Goal: Ask a question: Seek information or help from site administrators or community

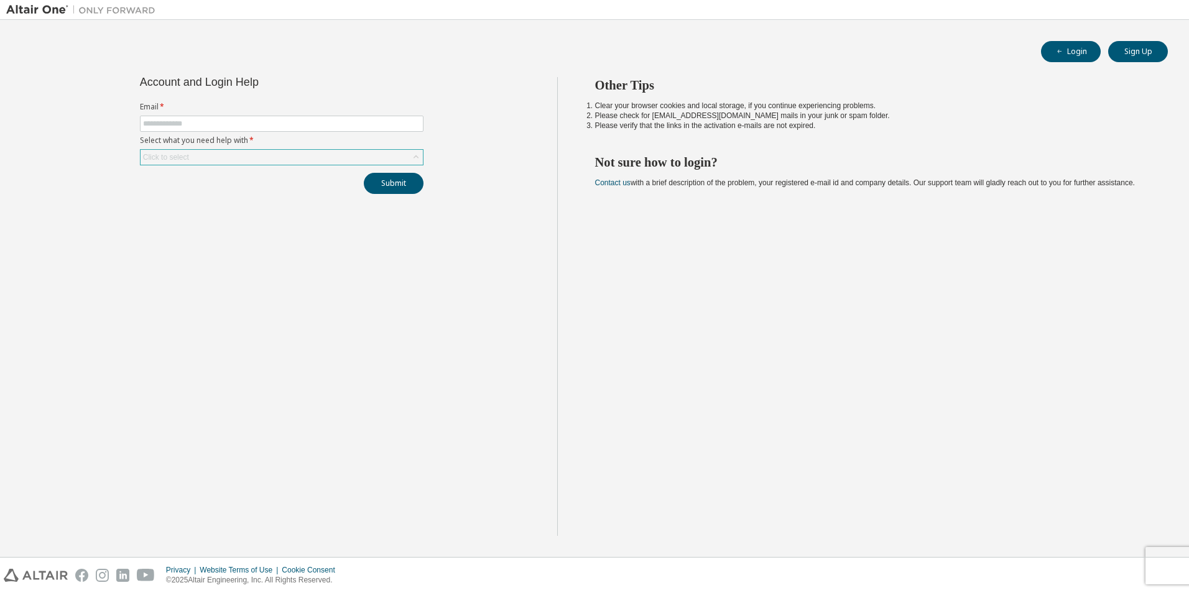
click at [304, 159] on div "Click to select" at bounding box center [282, 157] width 282 height 15
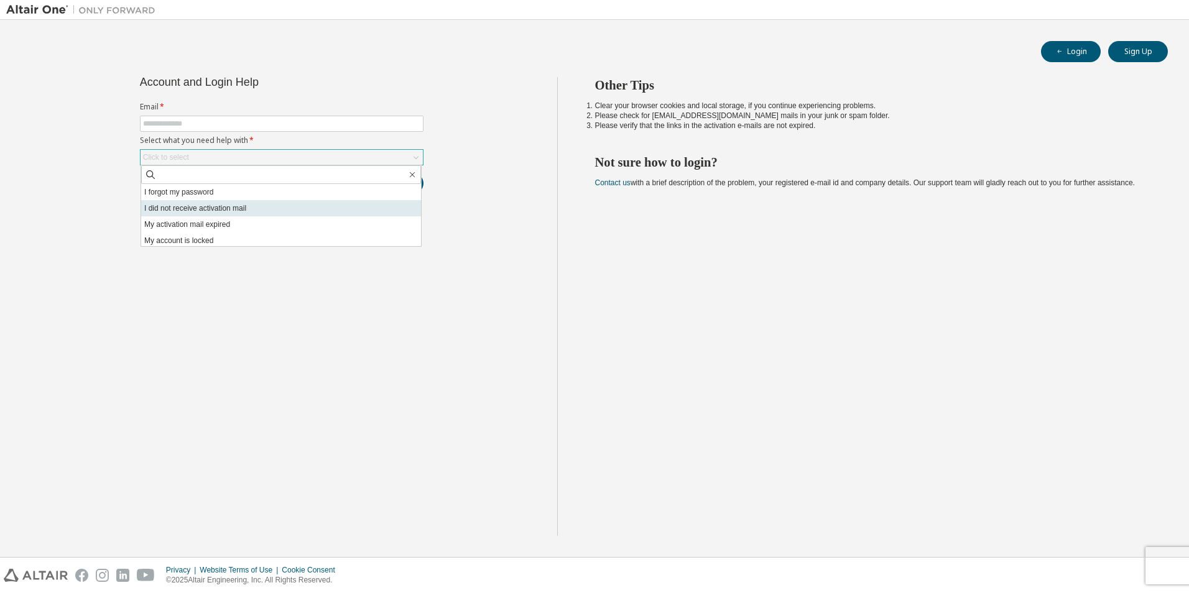
click at [259, 209] on li "I did not receive activation mail" at bounding box center [281, 208] width 280 height 16
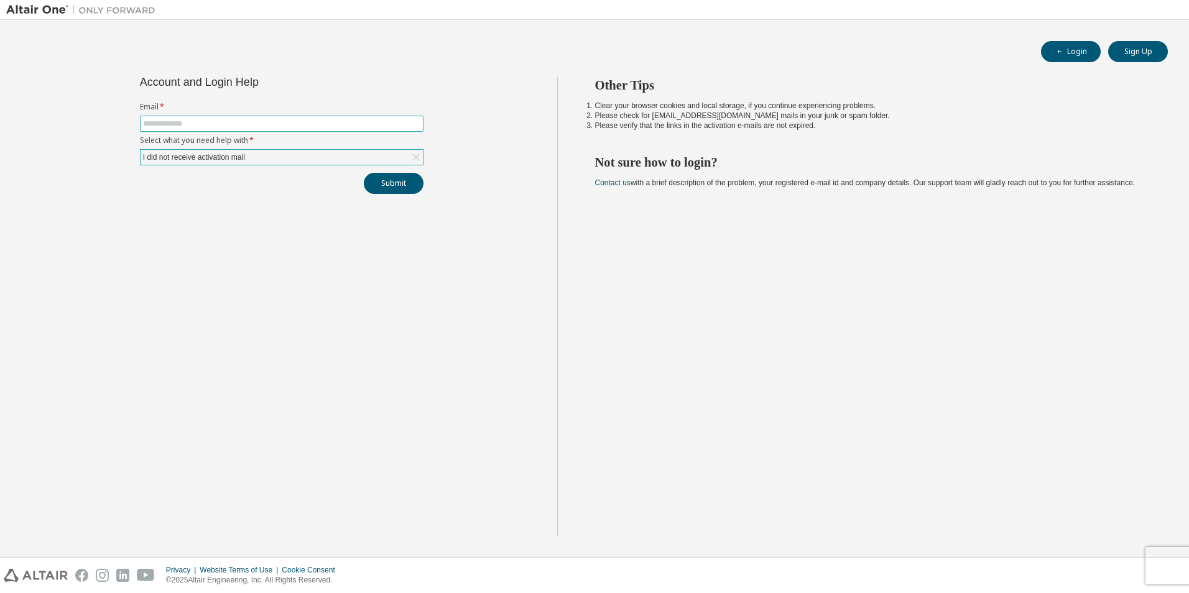
click at [236, 124] on input "text" at bounding box center [281, 124] width 277 height 10
type input "**********"
click at [381, 188] on button "Submit" at bounding box center [394, 183] width 60 height 21
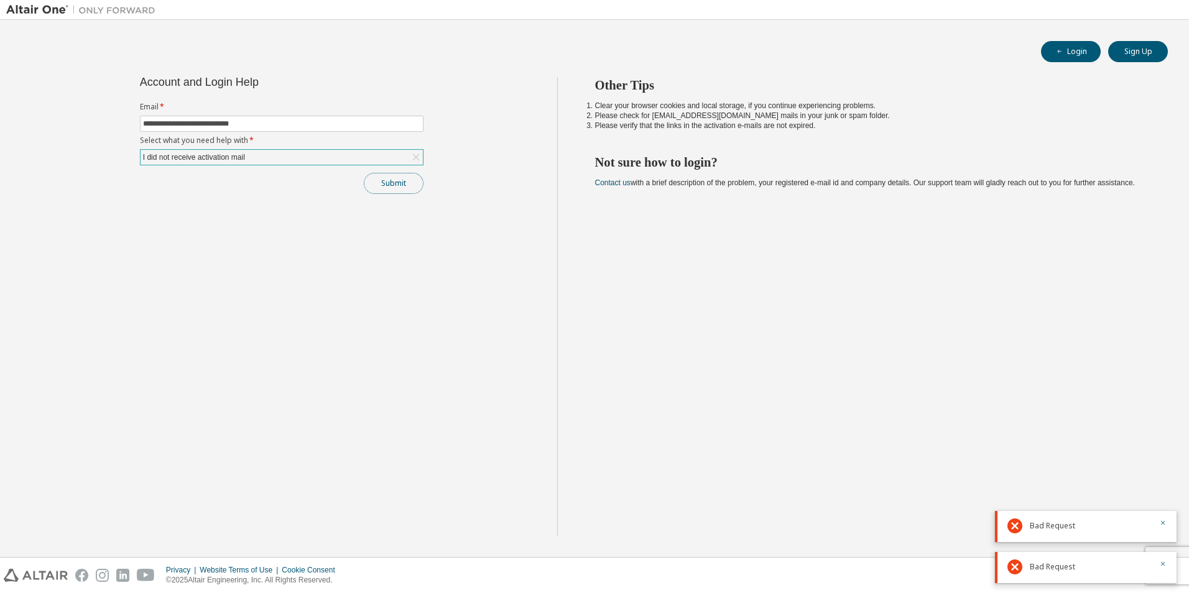
click at [381, 188] on button "Submit" at bounding box center [394, 183] width 60 height 21
click at [381, 188] on div "Submit" at bounding box center [282, 183] width 284 height 21
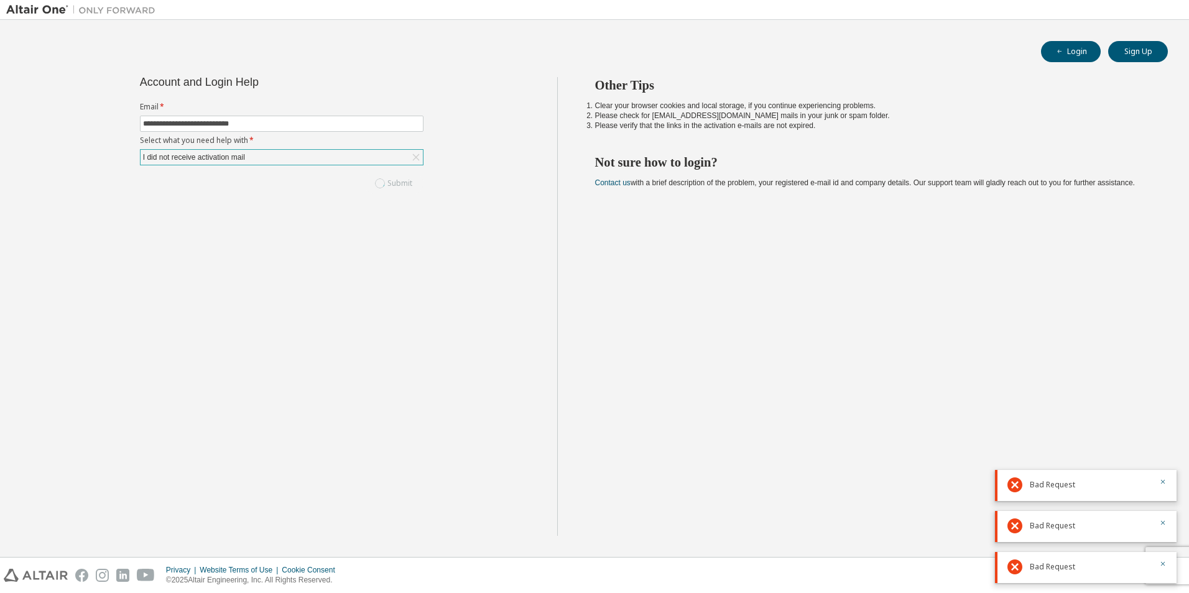
click at [381, 188] on div "Submit" at bounding box center [282, 183] width 284 height 21
click at [381, 188] on button "Submit" at bounding box center [394, 183] width 60 height 21
click at [381, 188] on div "Submit" at bounding box center [282, 183] width 284 height 21
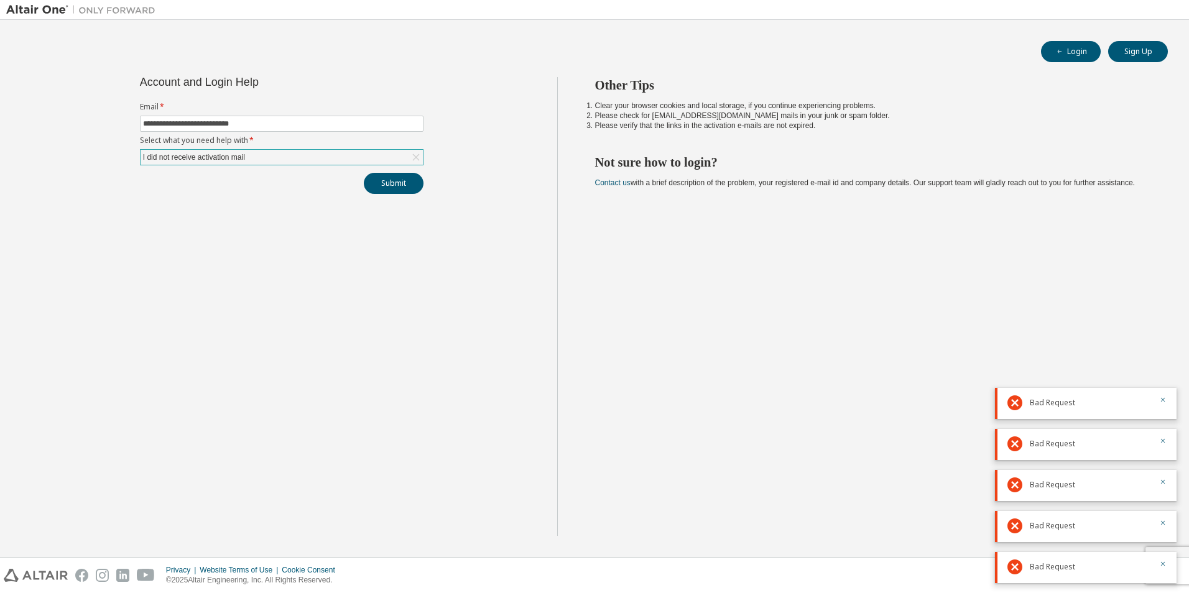
click at [413, 156] on icon at bounding box center [416, 157] width 12 height 12
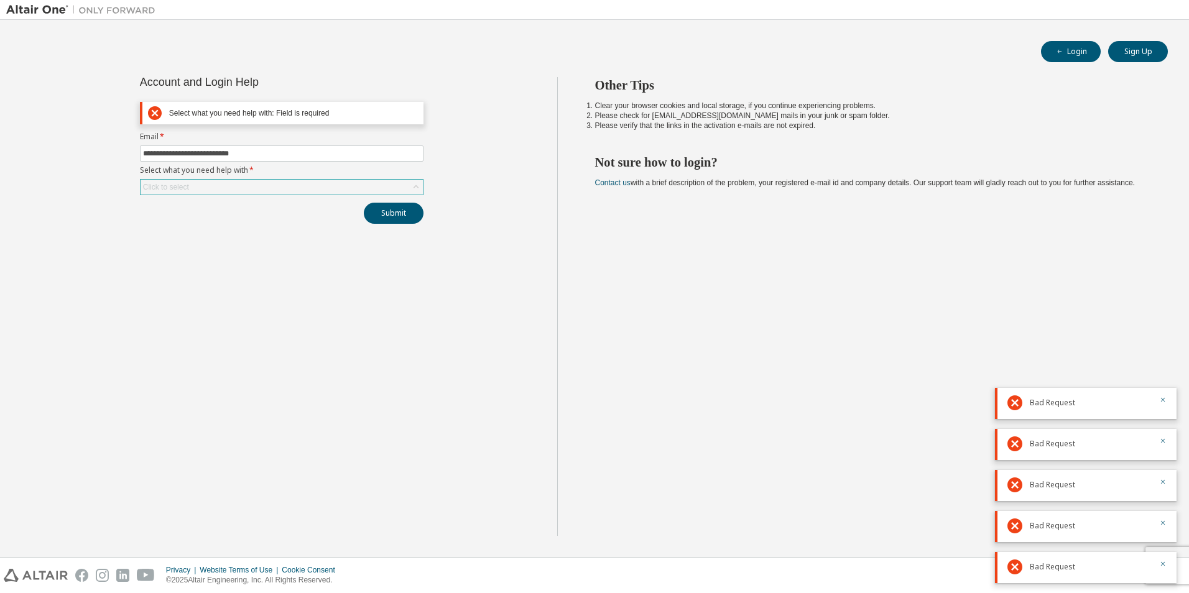
click at [343, 185] on div "Click to select" at bounding box center [282, 187] width 282 height 15
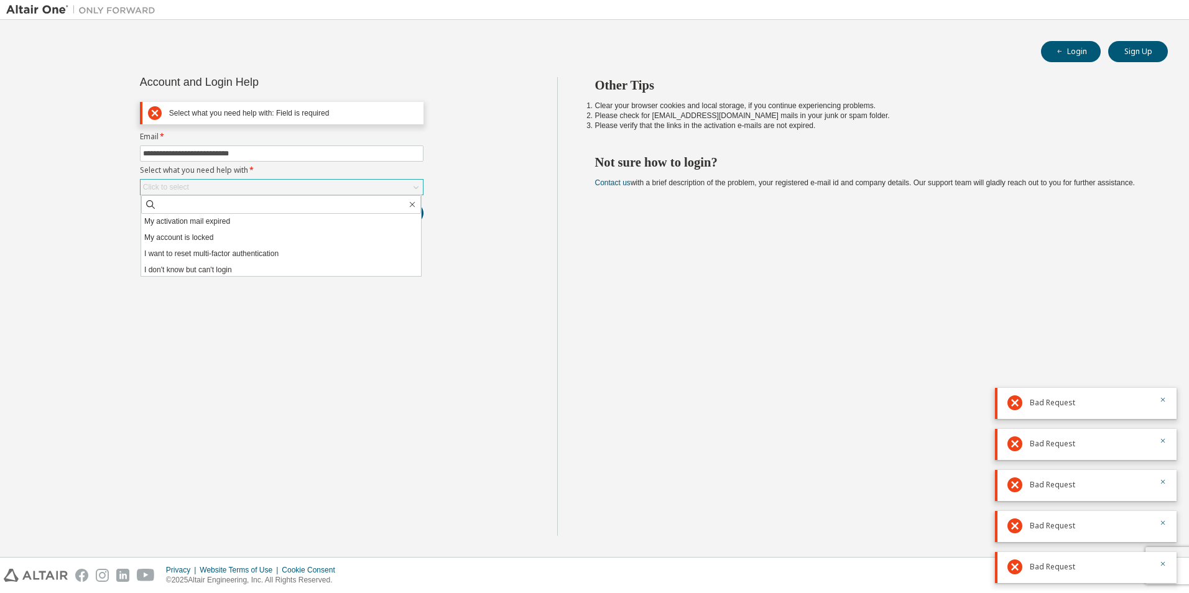
scroll to position [35, 0]
click at [283, 270] on li "I don't know but can't login" at bounding box center [281, 268] width 280 height 16
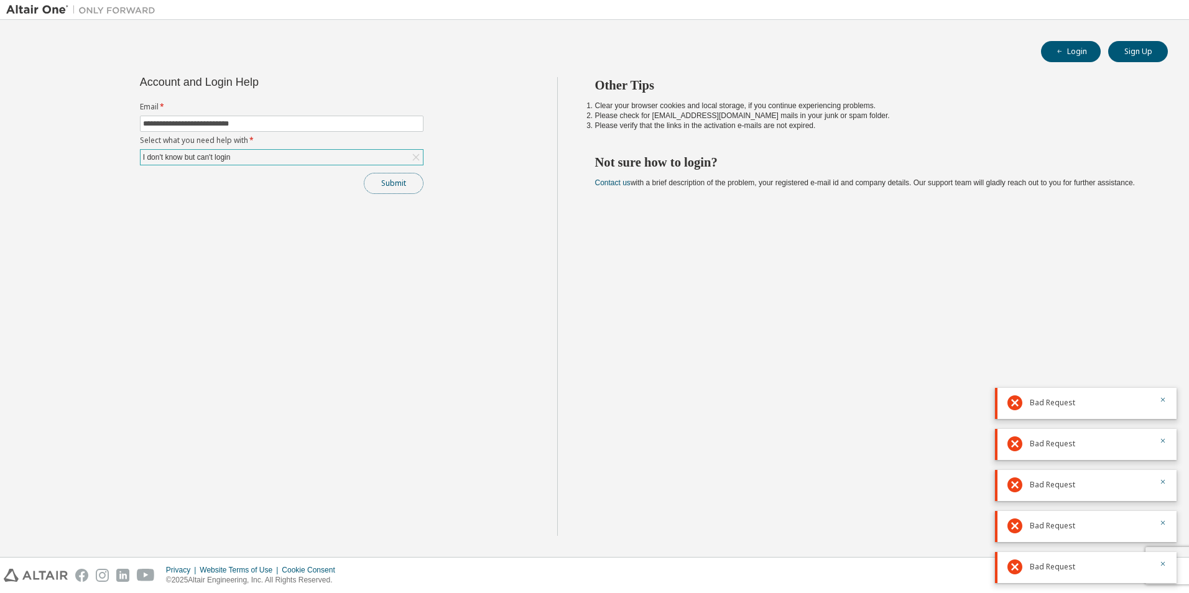
click at [390, 177] on button "Submit" at bounding box center [394, 183] width 60 height 21
click at [403, 189] on button "Submit" at bounding box center [394, 183] width 60 height 21
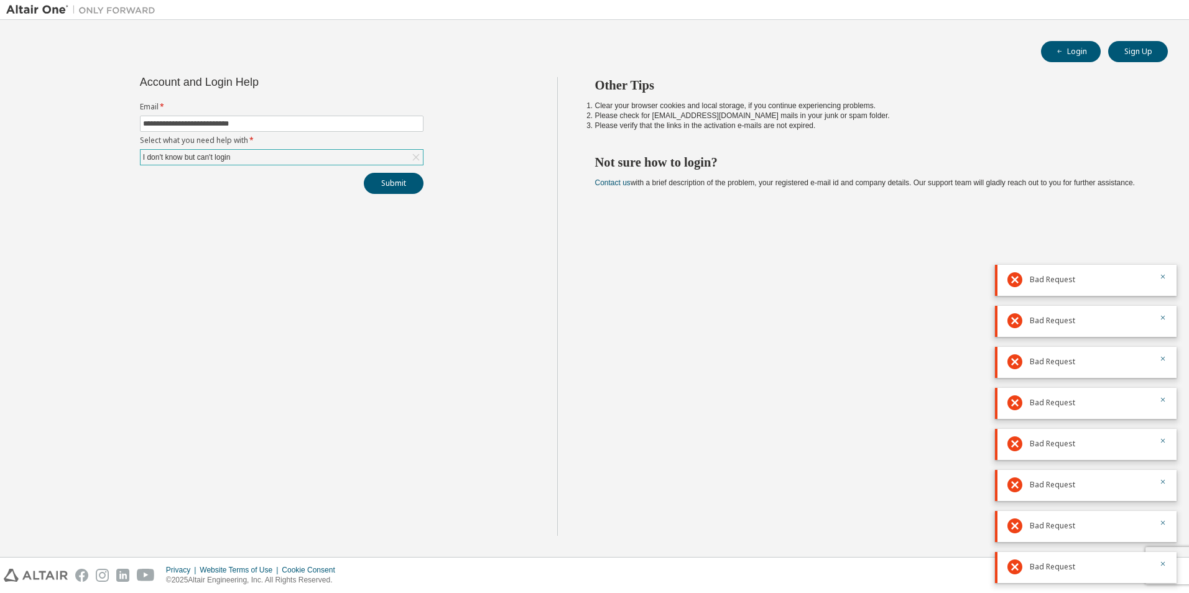
click at [813, 342] on div "Other Tips Clear your browser cookies and local storage, if you continue experi…" at bounding box center [870, 306] width 626 height 459
